Goal: Find contact information: Find contact information

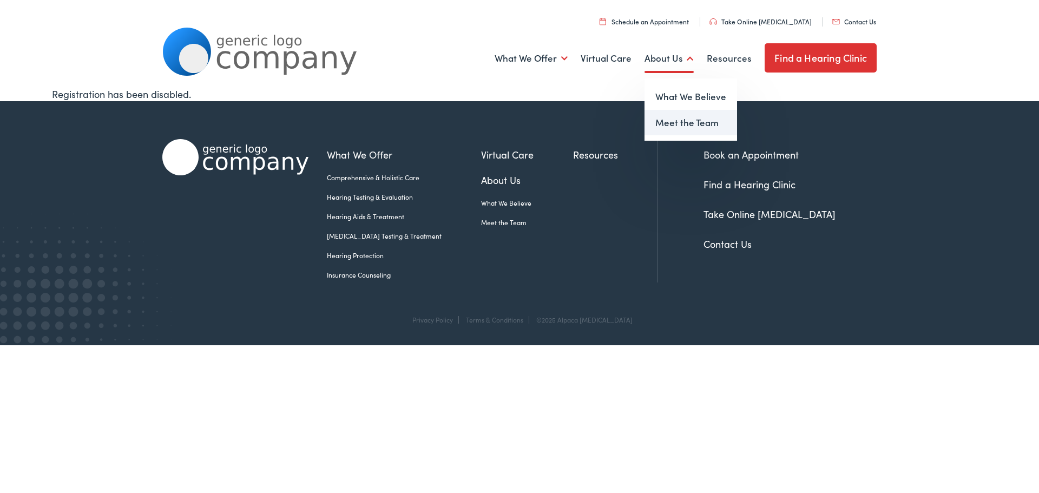
click at [671, 123] on link "Meet the Team" at bounding box center [690, 123] width 93 height 26
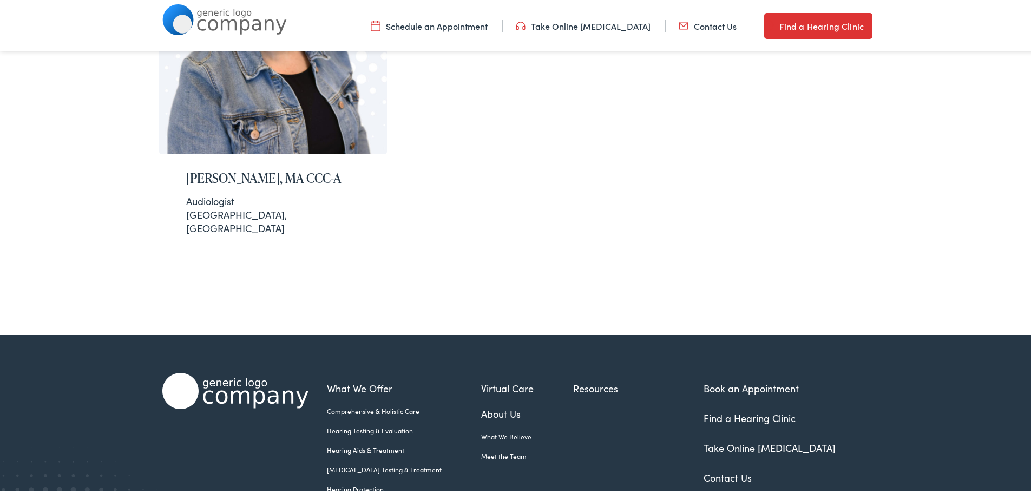
scroll to position [403, 0]
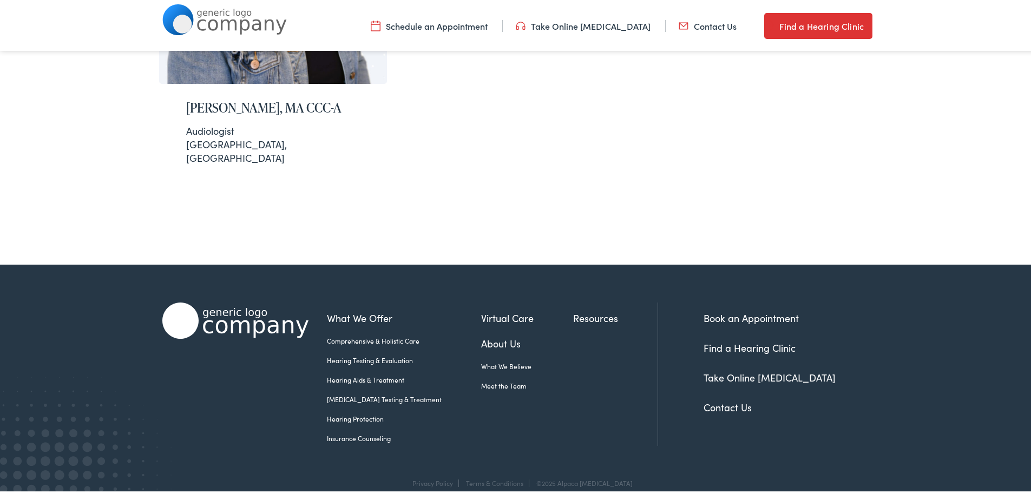
drag, startPoint x: 620, startPoint y: 467, endPoint x: 564, endPoint y: 469, distance: 55.7
click at [564, 476] on div "Privacy Policy Terms & Conditions ©2025 Alpaca [MEDICAL_DATA]" at bounding box center [519, 491] width 714 height 30
copy div "Alpaca [MEDICAL_DATA]"
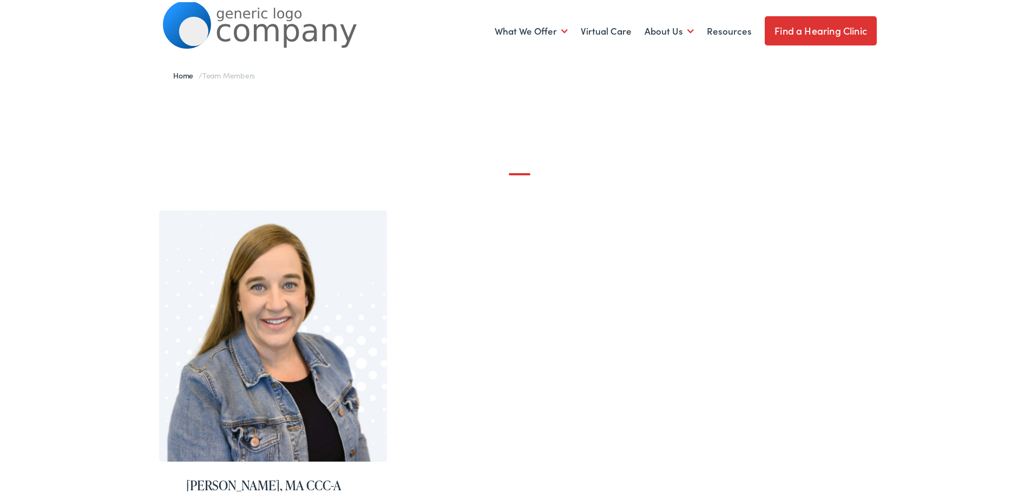
scroll to position [0, 0]
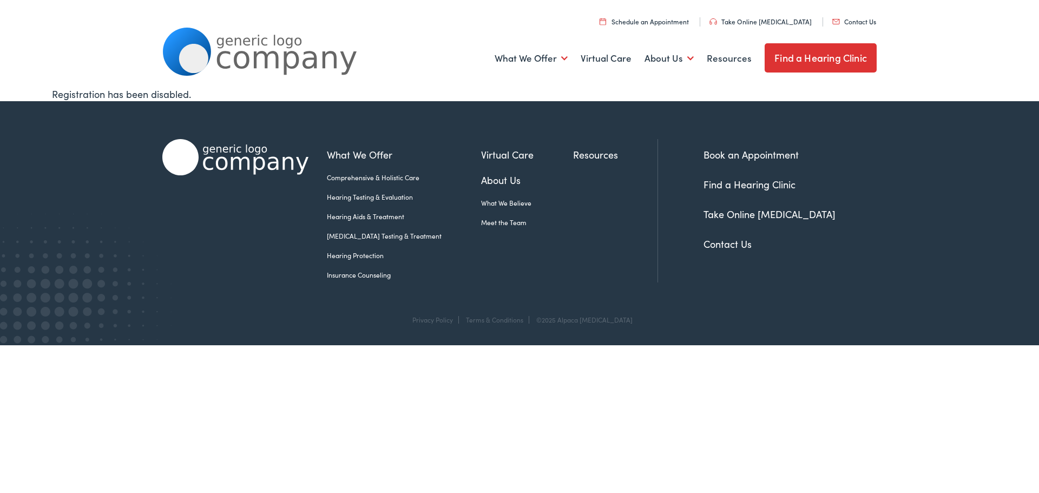
click at [713, 245] on link "Contact Us" at bounding box center [727, 244] width 48 height 14
